Goal: Task Accomplishment & Management: Complete application form

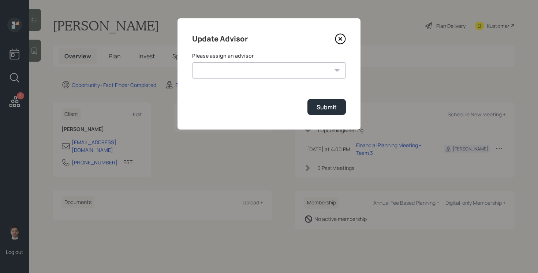
select select "ef6b64e1-8f62-4a74-b865-a7df4b35b836"
click at [192, 62] on select "[PERSON_NAME] [PERSON_NAME] End [PERSON_NAME] [PERSON_NAME] [PERSON_NAME] [PERS…" at bounding box center [269, 70] width 154 height 16
click at [326, 97] on form "Please assign an advisor [PERSON_NAME] [PERSON_NAME] End [PERSON_NAME] [PERSON_…" at bounding box center [269, 83] width 154 height 63
click at [324, 108] on div "Submit" at bounding box center [327, 107] width 20 height 8
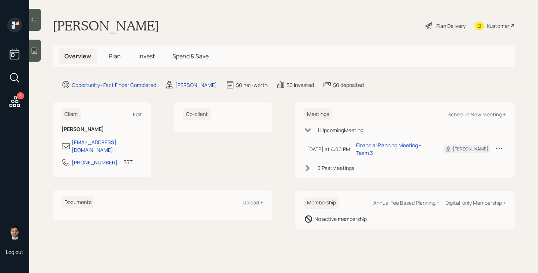
click at [115, 58] on span "Plan" at bounding box center [115, 56] width 12 height 8
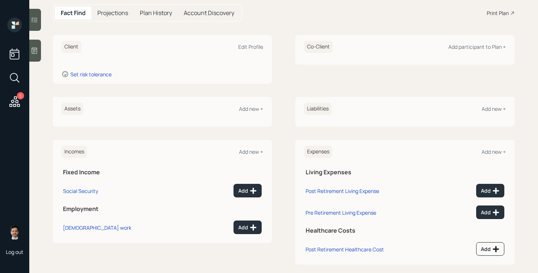
scroll to position [75, 0]
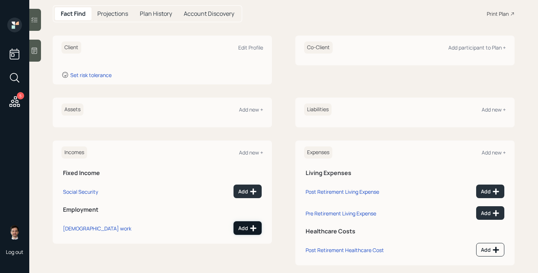
click at [252, 227] on icon at bounding box center [254, 228] width 6 height 6
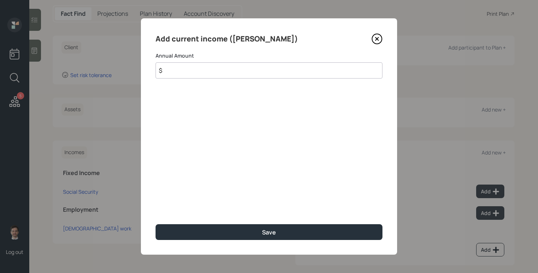
click at [230, 69] on input "$" at bounding box center [269, 70] width 227 height 16
type input "$ 56,000"
click at [156, 224] on button "Save" at bounding box center [269, 232] width 227 height 16
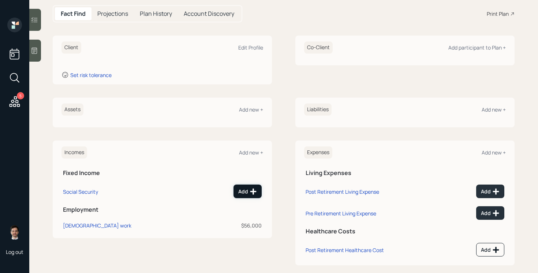
click at [248, 191] on div "Add" at bounding box center [247, 191] width 19 height 7
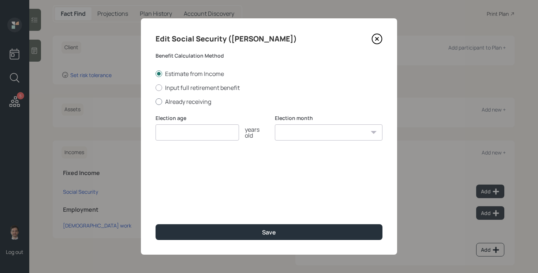
click at [200, 102] on label "Already receiving" at bounding box center [269, 101] width 227 height 8
click at [156, 101] on input "Already receiving" at bounding box center [155, 101] width 0 height 0
radio input "true"
click at [195, 131] on input "number" at bounding box center [198, 132] width 84 height 16
type input "67"
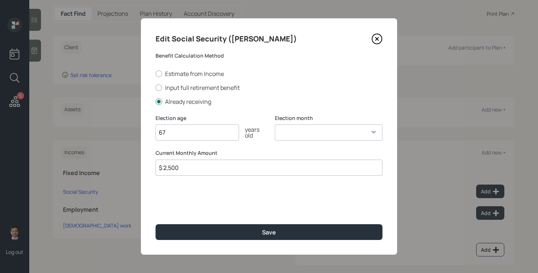
type input "$ 2,500"
click at [156, 224] on button "Save" at bounding box center [269, 232] width 227 height 16
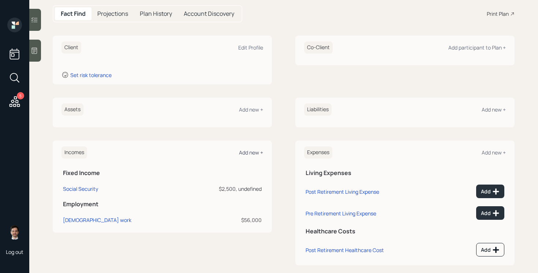
click at [254, 153] on div "Add new +" at bounding box center [251, 152] width 24 height 7
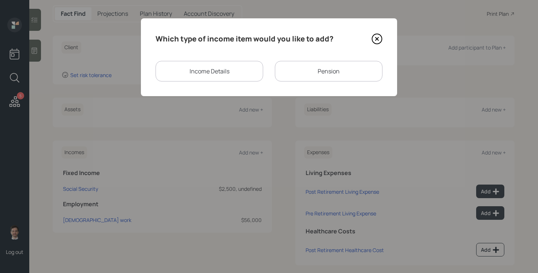
click at [329, 73] on div "Pension" at bounding box center [329, 71] width 108 height 21
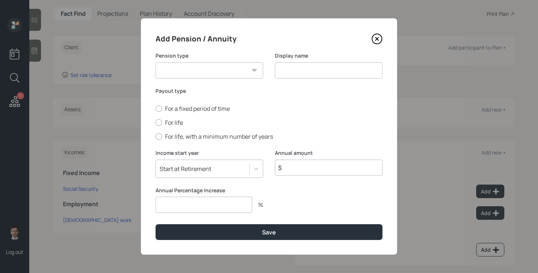
click at [230, 70] on select "Pension Annuity" at bounding box center [210, 70] width 108 height 16
select select "pension"
click at [156, 62] on select "Pension Annuity" at bounding box center [210, 70] width 108 height 16
type input "Pension"
click at [180, 126] on label "For life" at bounding box center [269, 122] width 227 height 8
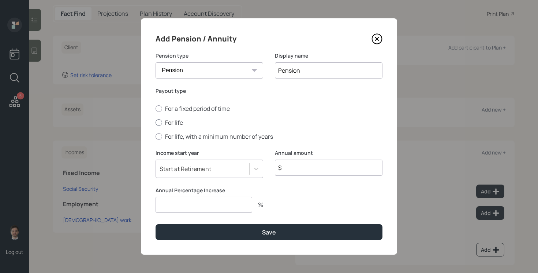
click at [156, 123] on input "For life" at bounding box center [155, 122] width 0 height 0
radio input "true"
click at [291, 167] on input "$" at bounding box center [329, 167] width 108 height 16
type input "$ 30,000"
type input "0"
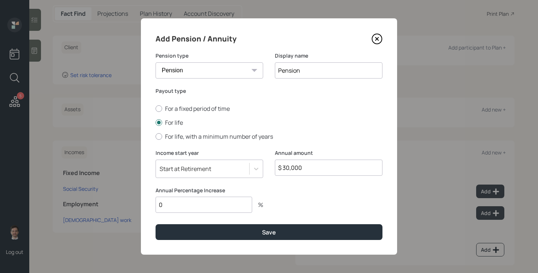
click at [156, 224] on button "Save" at bounding box center [269, 232] width 227 height 16
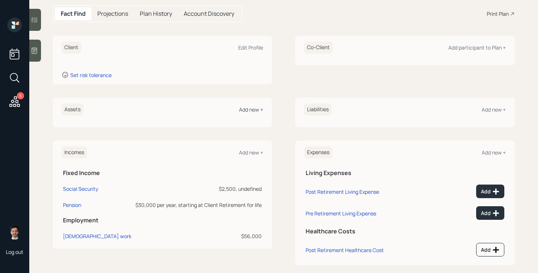
click at [250, 110] on div "Add new +" at bounding box center [251, 109] width 24 height 7
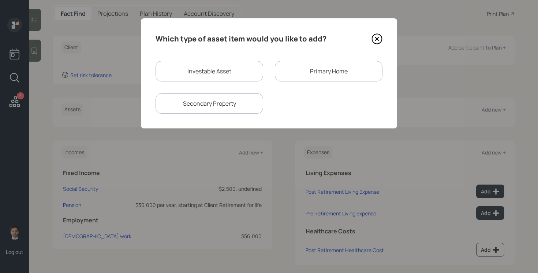
click at [203, 63] on div "Investable Asset" at bounding box center [210, 71] width 108 height 21
select select "taxable"
select select "balanced"
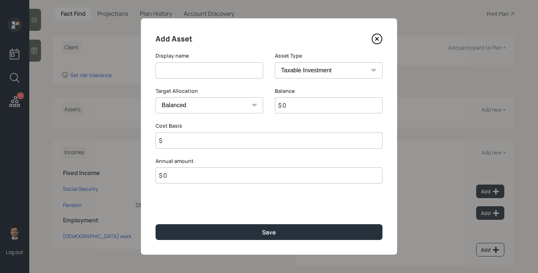
click at [203, 68] on input at bounding box center [210, 70] width 108 height 16
type input "Current 403(b)"
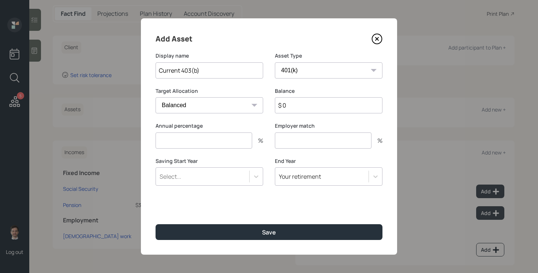
select select "public_school_sponsored"
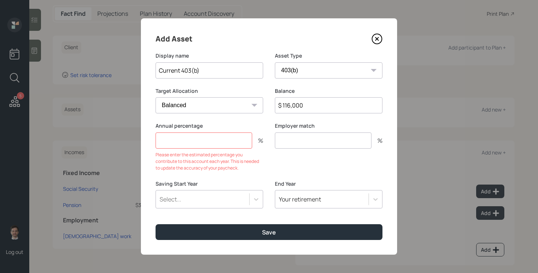
type input "$ 116,000"
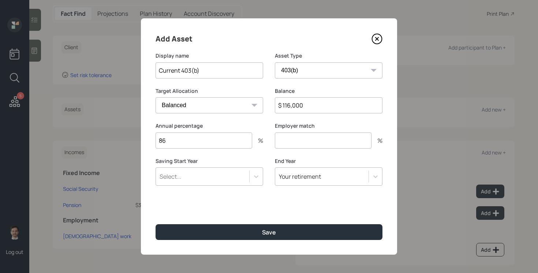
type input "86"
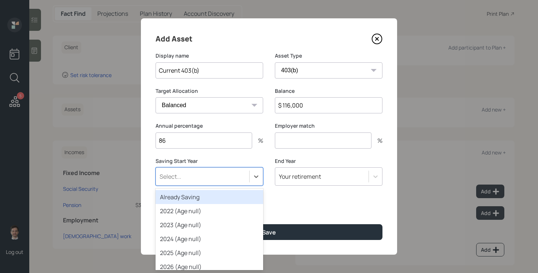
click at [245, 177] on div "Select..." at bounding box center [202, 176] width 93 height 12
click at [216, 195] on div "Already Saving" at bounding box center [210, 197] width 108 height 14
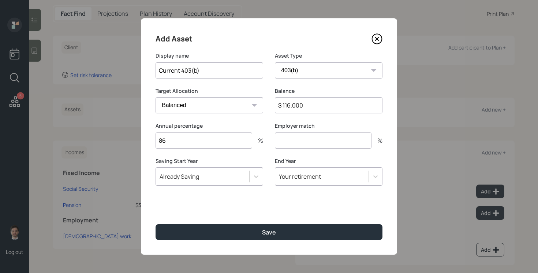
click at [310, 134] on input "number" at bounding box center [323, 140] width 97 height 16
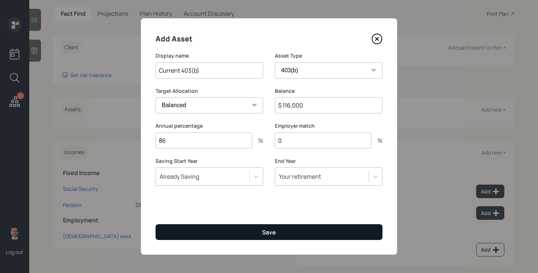
type input "0"
click at [277, 231] on button "Save" at bounding box center [269, 232] width 227 height 16
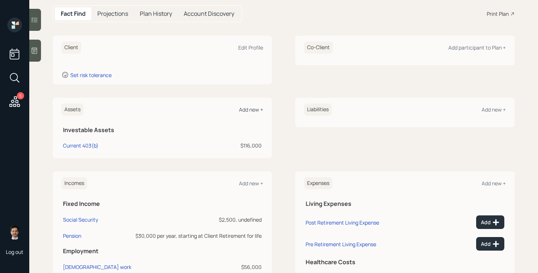
click at [256, 110] on div "Add new +" at bounding box center [251, 109] width 24 height 7
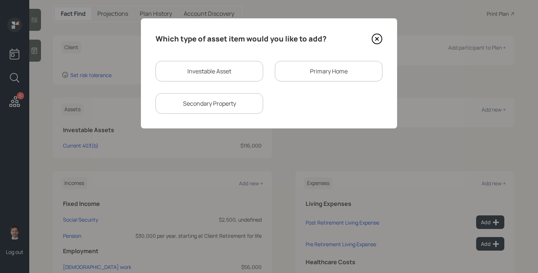
click at [227, 73] on div "Investable Asset" at bounding box center [210, 71] width 108 height 21
select select "taxable"
select select "balanced"
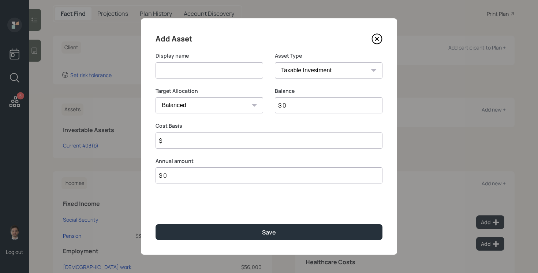
click at [227, 73] on input at bounding box center [210, 70] width 108 height 16
type input "Traditional IRA"
select select "ira"
type input "$"
type input "$ 7,500"
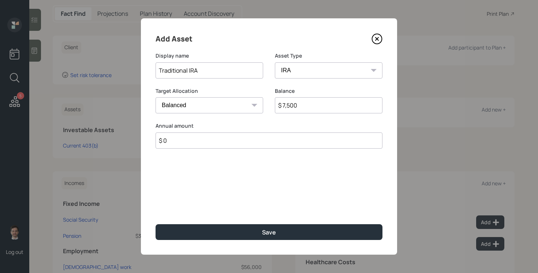
type input "$ 0"
click at [156, 224] on button "Save" at bounding box center [269, 232] width 227 height 16
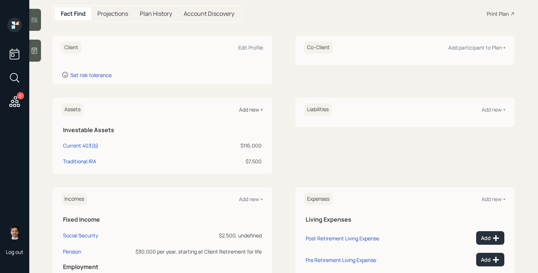
click at [252, 108] on div "Add new +" at bounding box center [251, 109] width 24 height 7
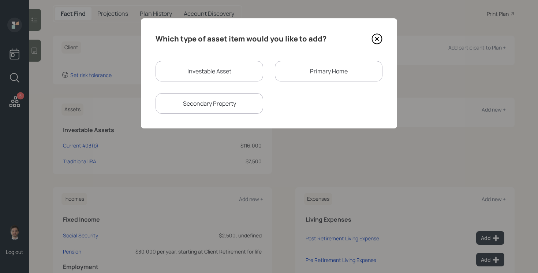
click at [214, 73] on div "Investable Asset" at bounding box center [210, 71] width 108 height 21
select select "taxable"
select select "balanced"
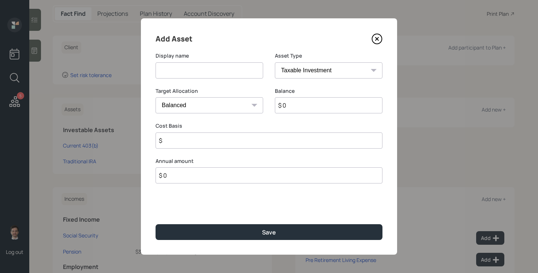
click at [214, 73] on input at bounding box center [210, 70] width 108 height 16
type input "Checking"
select select "emergency_fund"
type input "$ 5,000"
click at [156, 224] on button "Save" at bounding box center [269, 232] width 227 height 16
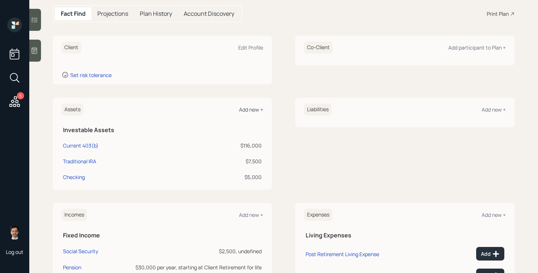
click at [249, 110] on div "Add new +" at bounding box center [251, 109] width 24 height 7
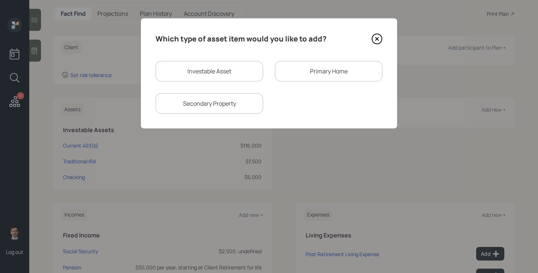
click at [228, 69] on div "Investable Asset" at bounding box center [210, 71] width 108 height 21
select select "taxable"
select select "balanced"
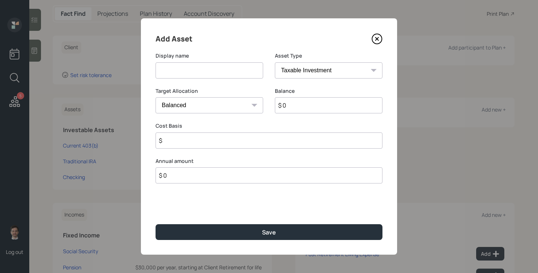
click at [228, 69] on input at bounding box center [210, 70] width 108 height 16
type input "Roth IRA"
select select "roth_ira"
type input "$"
type input "$ 21,000"
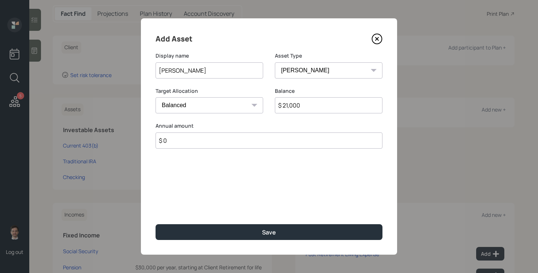
type input "$ 0"
click at [156, 224] on button "Save" at bounding box center [269, 232] width 227 height 16
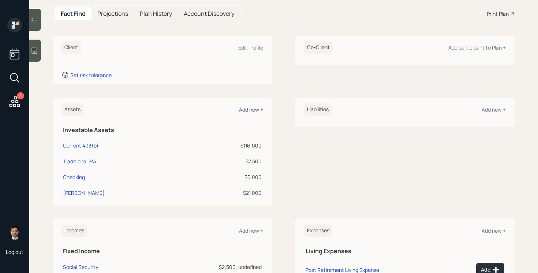
click at [253, 109] on div "Add new +" at bounding box center [251, 109] width 24 height 7
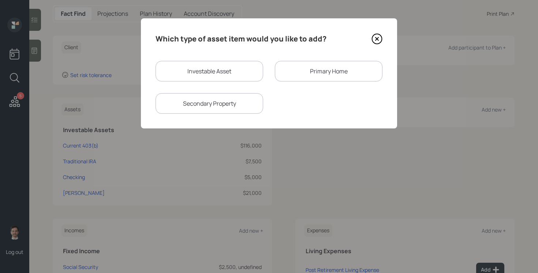
click at [240, 69] on div "Investable Asset" at bounding box center [210, 71] width 108 height 21
select select "taxable"
select select "balanced"
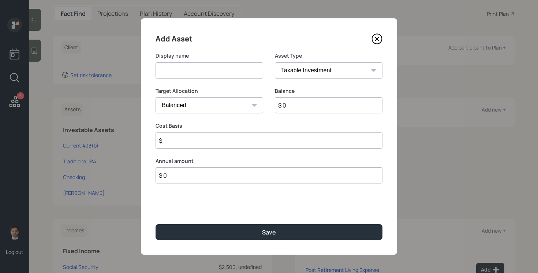
click at [234, 69] on input at bounding box center [210, 70] width 108 height 16
type input "Savings"
type input "$ 57,000"
click at [156, 224] on button "Save" at bounding box center [269, 232] width 227 height 16
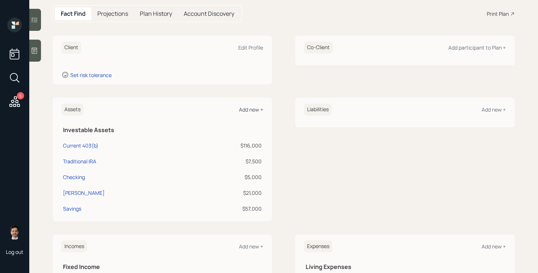
click at [255, 111] on div "Add new +" at bounding box center [251, 109] width 24 height 7
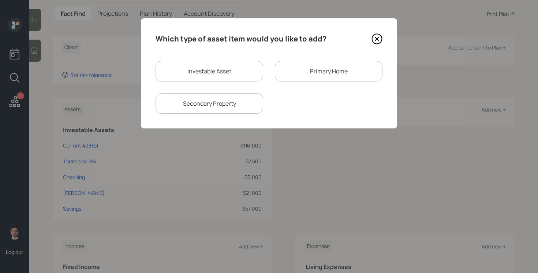
click at [232, 64] on div "Investable Asset" at bounding box center [210, 71] width 108 height 21
select select "taxable"
select select "balanced"
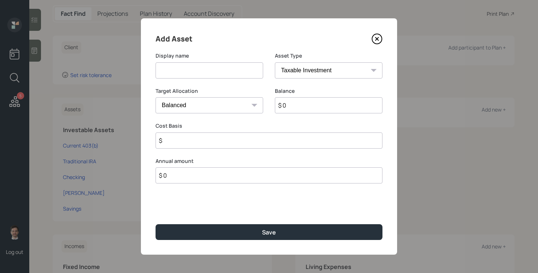
click at [231, 67] on input at bounding box center [210, 70] width 108 height 16
type input "CDs"
select select "uninvested"
type input "$ 5"
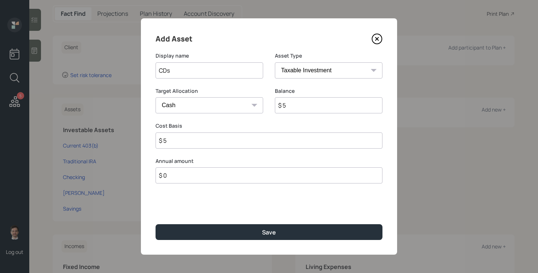
type input "$ 54"
type input "$ 540"
type input "$ 5,400"
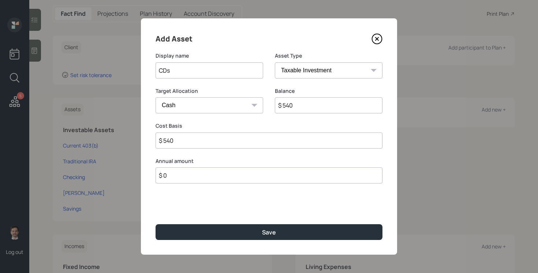
type input "$ 5,400"
type input "$ 54,000"
click at [156, 224] on button "Save" at bounding box center [269, 232] width 227 height 16
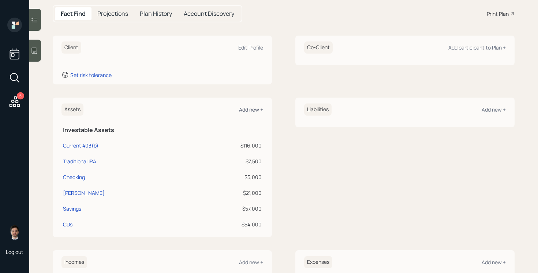
click at [249, 109] on div "Add new +" at bounding box center [251, 109] width 24 height 7
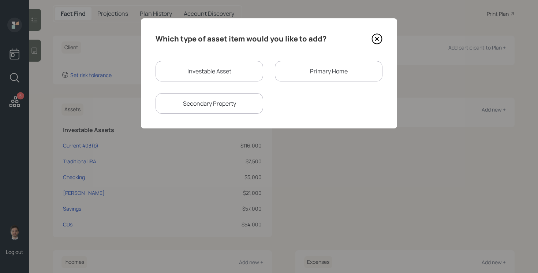
click at [316, 71] on div "Primary Home" at bounding box center [329, 71] width 108 height 21
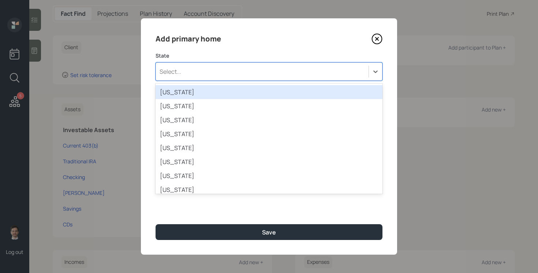
click at [231, 70] on div "Select..." at bounding box center [262, 71] width 213 height 12
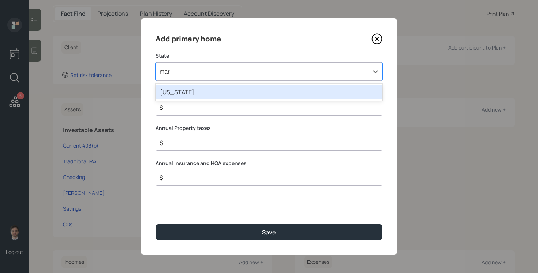
type input "mary"
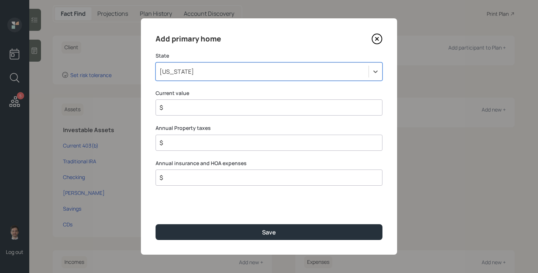
click at [228, 109] on input "$" at bounding box center [266, 107] width 215 height 9
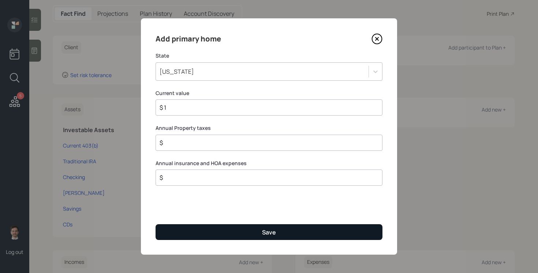
type input "$ 1"
click at [229, 225] on button "Save" at bounding box center [269, 232] width 227 height 16
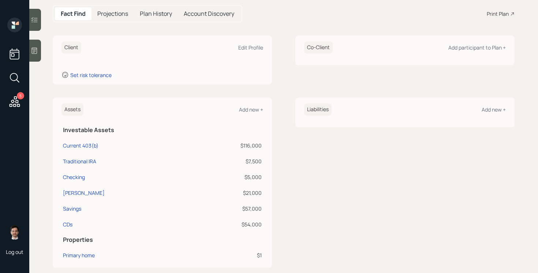
click at [486, 114] on div "Liabilities Add new +" at bounding box center [405, 109] width 202 height 12
click at [486, 113] on div "Liabilities Add new +" at bounding box center [405, 109] width 202 height 12
click at [487, 109] on div "Add new +" at bounding box center [494, 109] width 24 height 7
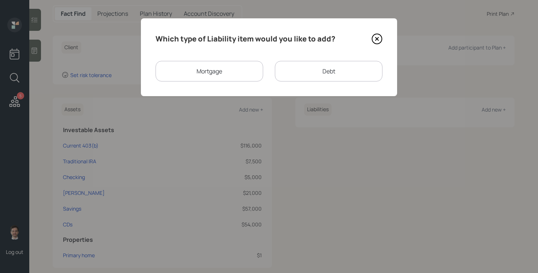
click at [212, 66] on div "Mortgage" at bounding box center [210, 71] width 108 height 21
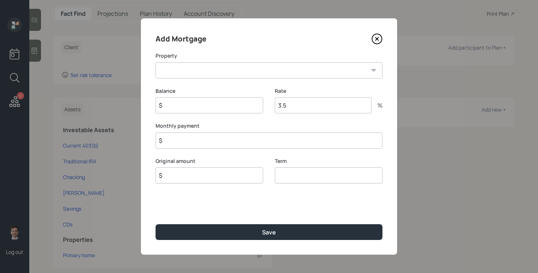
click at [208, 77] on select "MD Primary home" at bounding box center [269, 70] width 227 height 16
select select "bee5c2f7-8e60-4544-8b2a-fdc58cf93628"
click at [156, 62] on select "MD Primary home" at bounding box center [269, 70] width 227 height 16
click at [189, 108] on input "$" at bounding box center [210, 105] width 108 height 16
type input "$ 6,500"
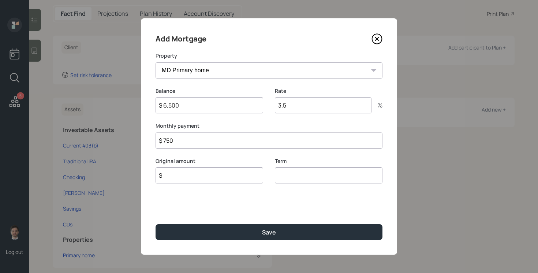
type input "$ 750"
type input "$ 6,500"
type input "30"
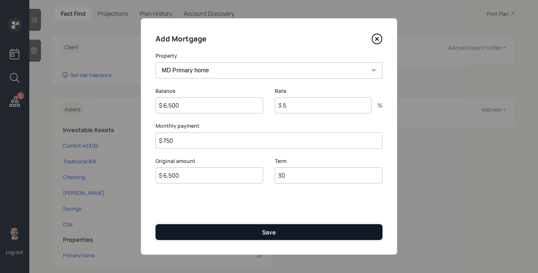
click at [247, 229] on button "Save" at bounding box center [269, 232] width 227 height 16
